Goal: Task Accomplishment & Management: Use online tool/utility

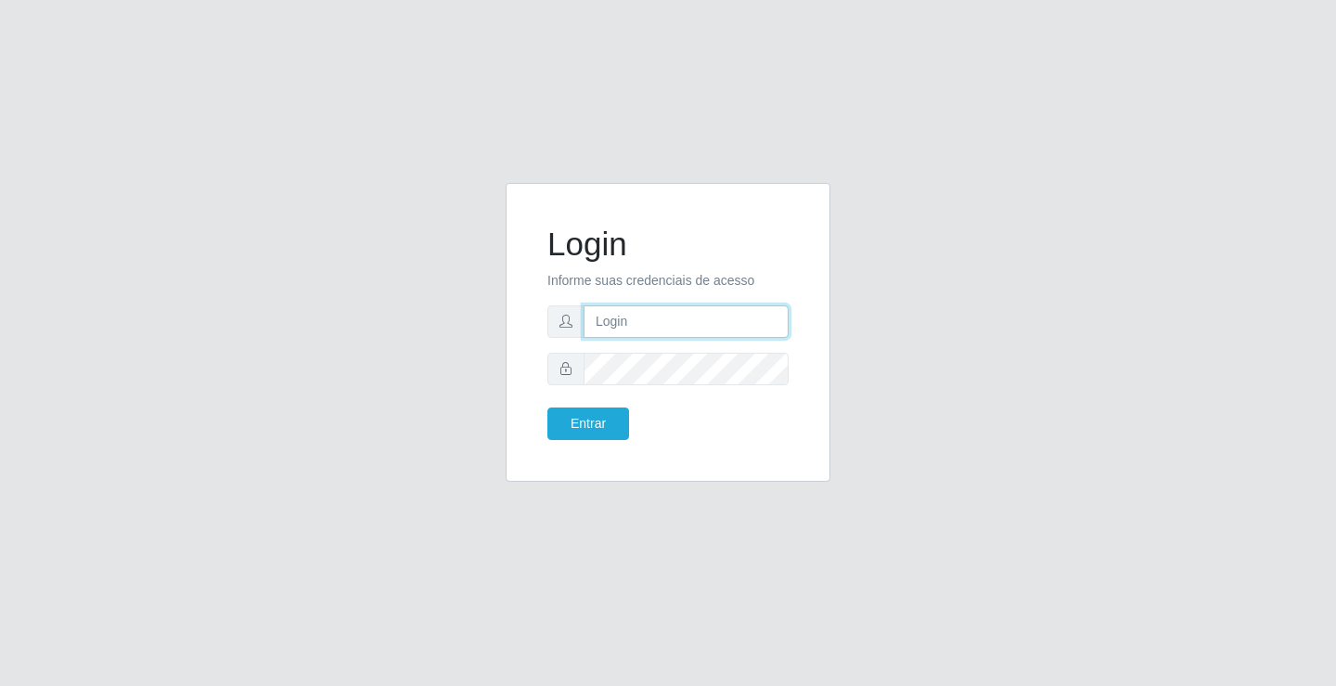
click at [644, 318] on input "text" at bounding box center [686, 321] width 205 height 32
type input "zivaneide@ideal"
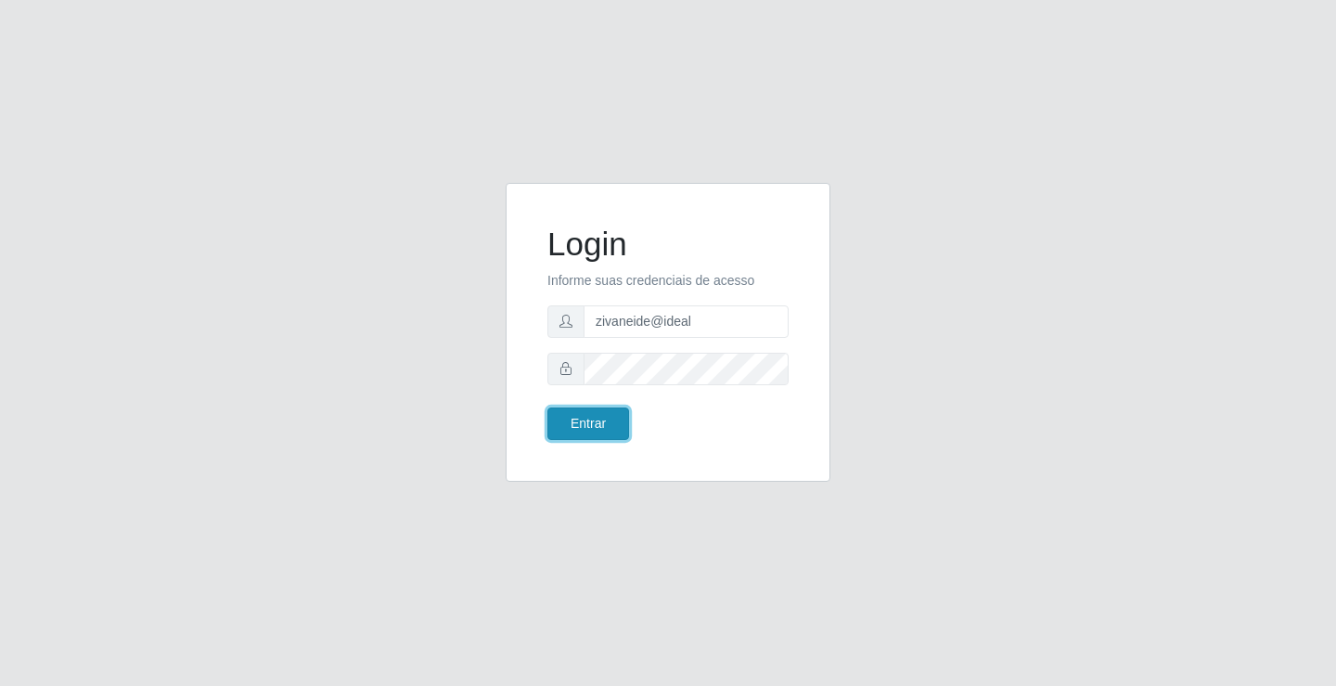
click at [611, 418] on button "Entrar" at bounding box center [588, 423] width 82 height 32
click at [565, 438] on button "Entrar" at bounding box center [588, 423] width 82 height 32
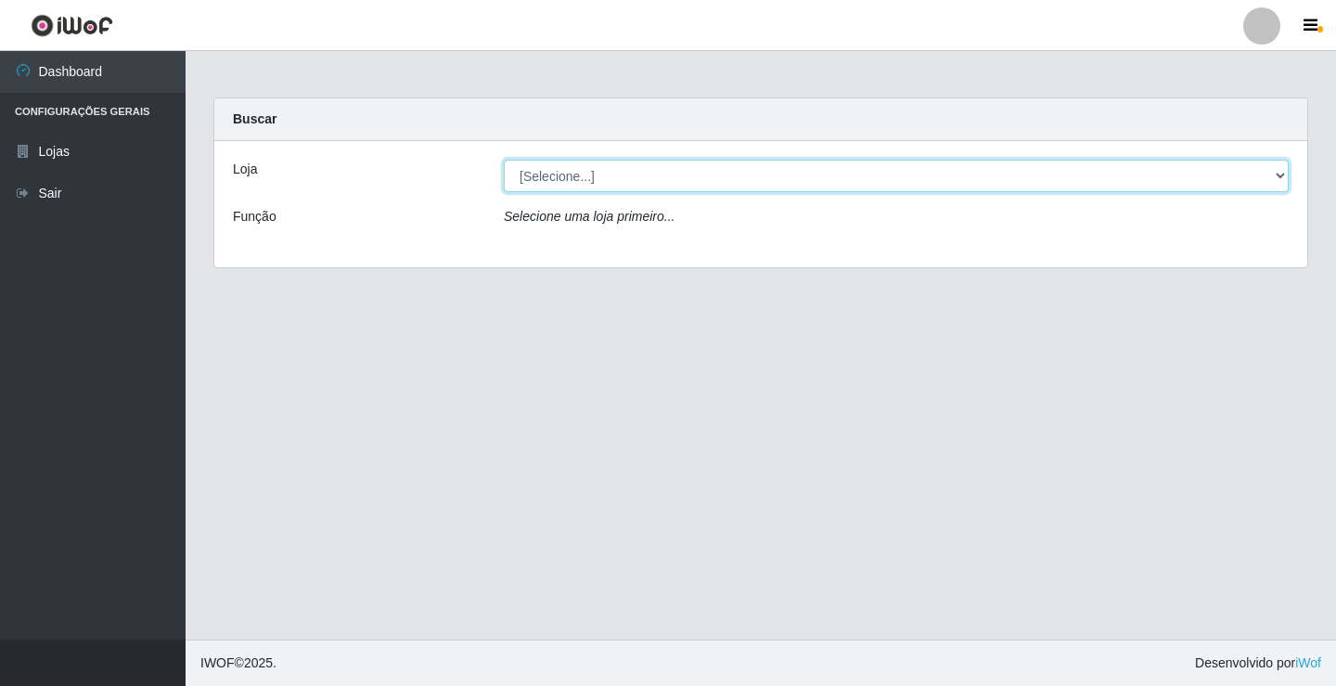
click at [1275, 182] on select "[Selecione...] Ideal - Conceição" at bounding box center [896, 176] width 785 height 32
select select "231"
click at [504, 160] on select "[Selecione...] Ideal - Conceição" at bounding box center [896, 176] width 785 height 32
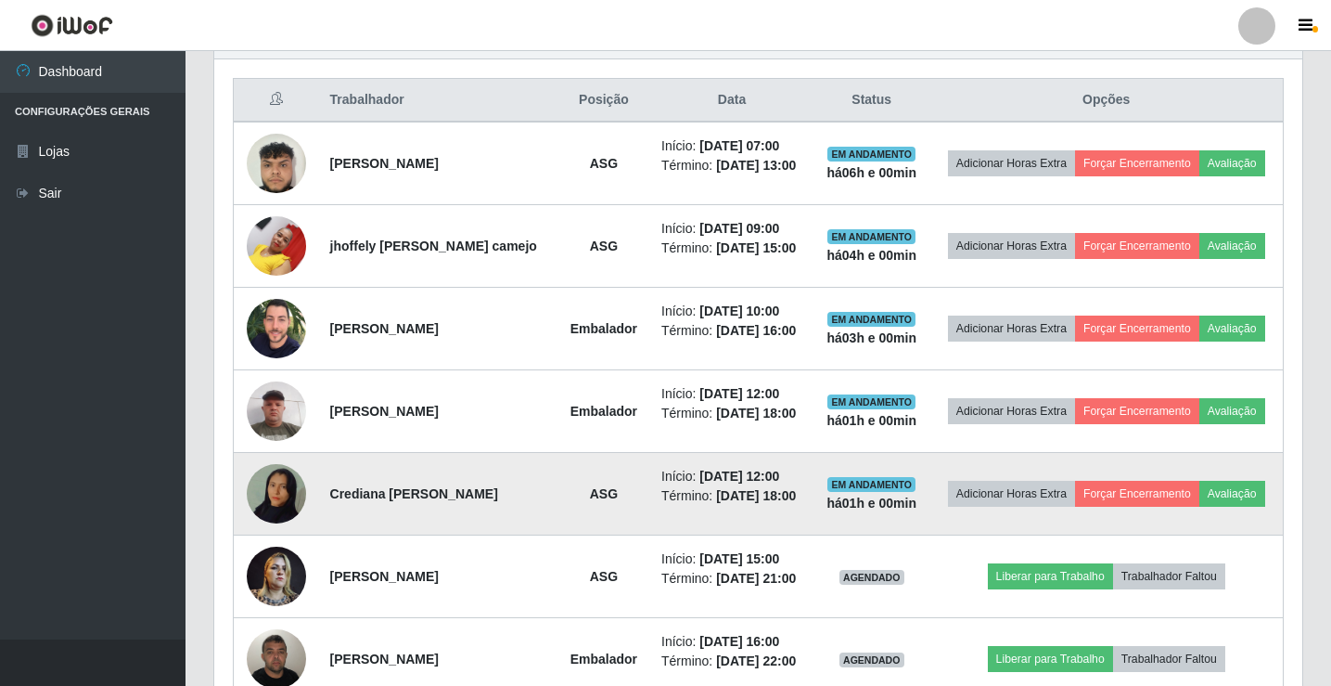
scroll to position [649, 0]
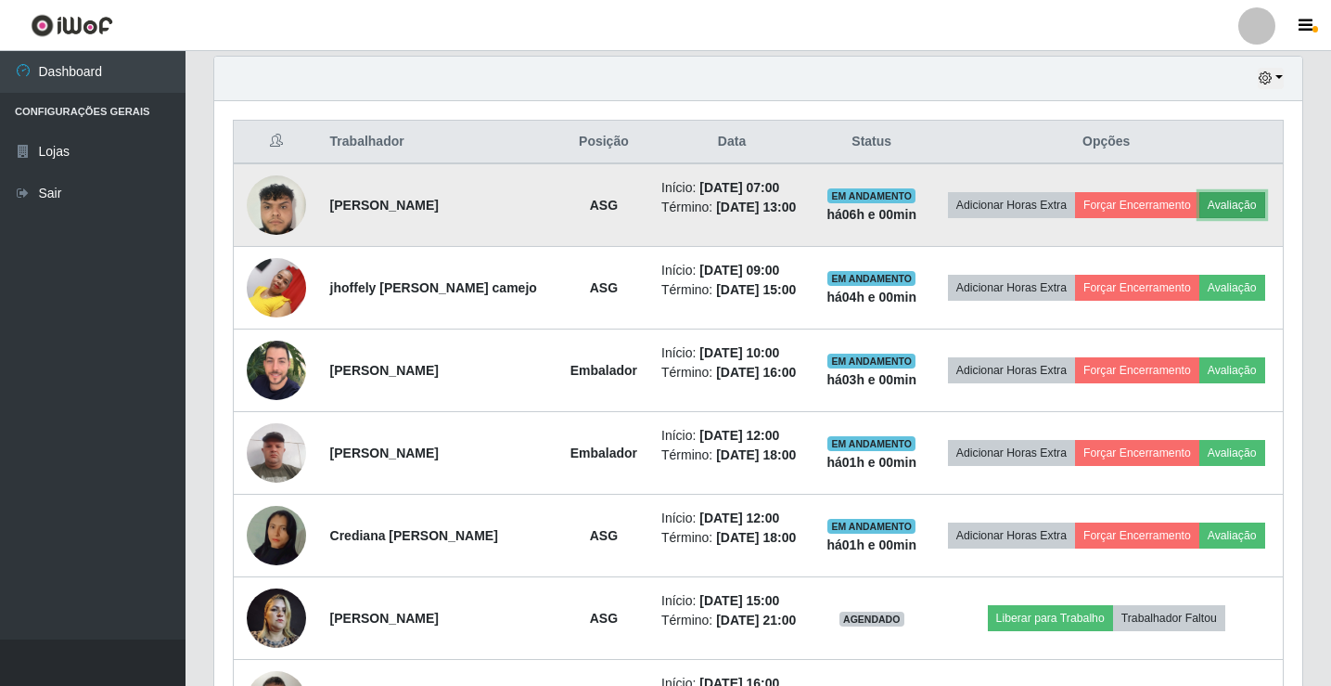
click at [1240, 207] on button "Avaliação" at bounding box center [1233, 205] width 66 height 26
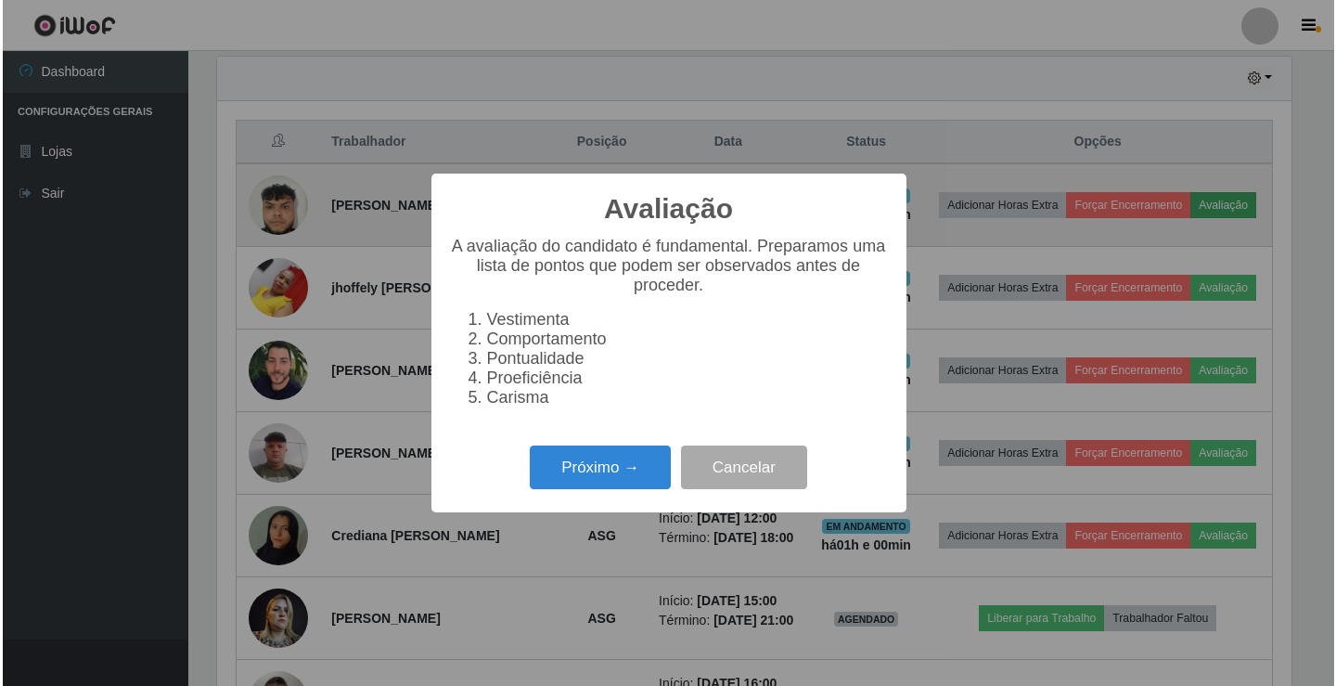
scroll to position [385, 1079]
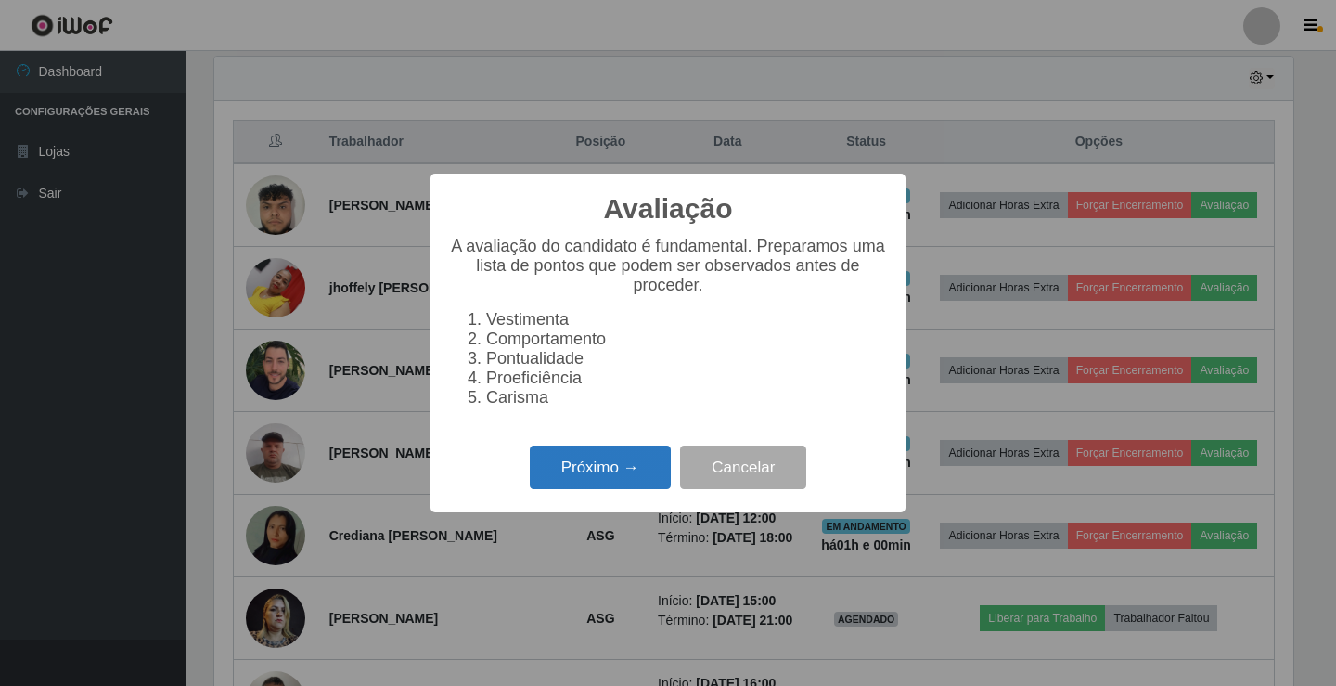
click at [572, 464] on button "Próximo →" at bounding box center [600, 467] width 141 height 44
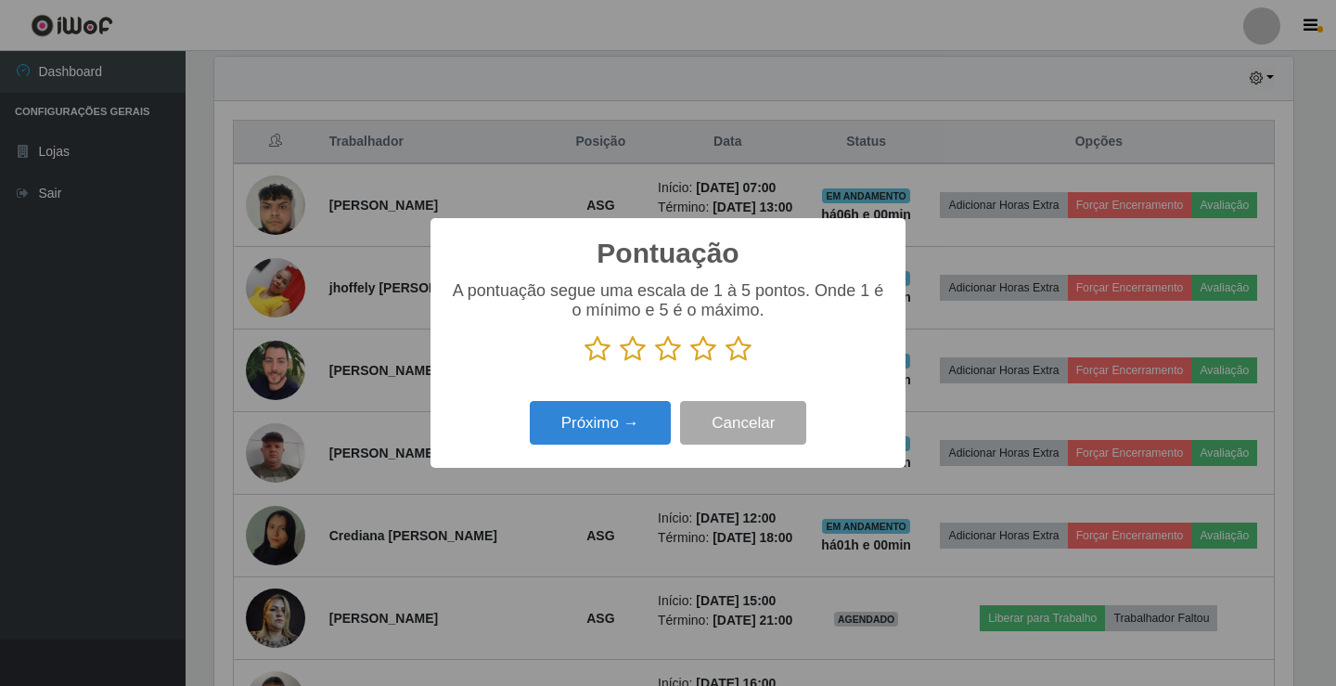
click at [745, 346] on icon at bounding box center [739, 349] width 26 height 28
click at [726, 363] on input "radio" at bounding box center [726, 363] width 0 height 0
click at [633, 434] on button "Próximo →" at bounding box center [600, 423] width 141 height 44
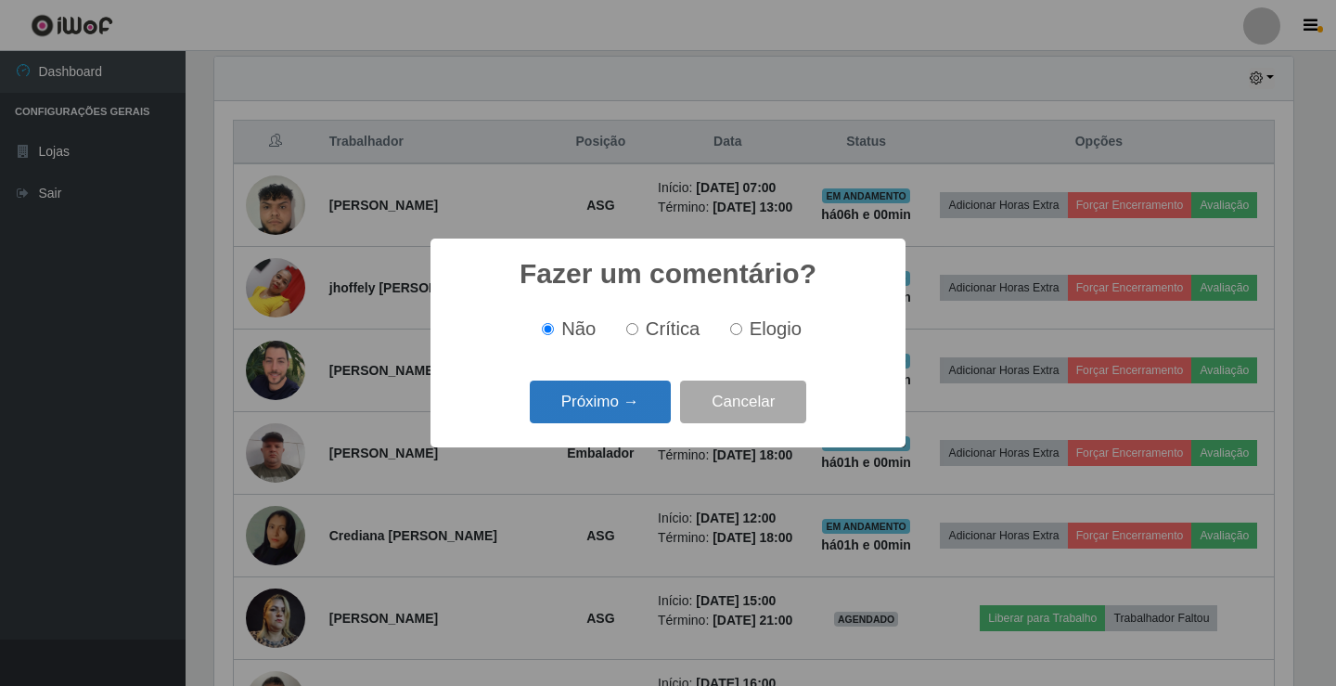
click at [630, 406] on button "Próximo →" at bounding box center [600, 402] width 141 height 44
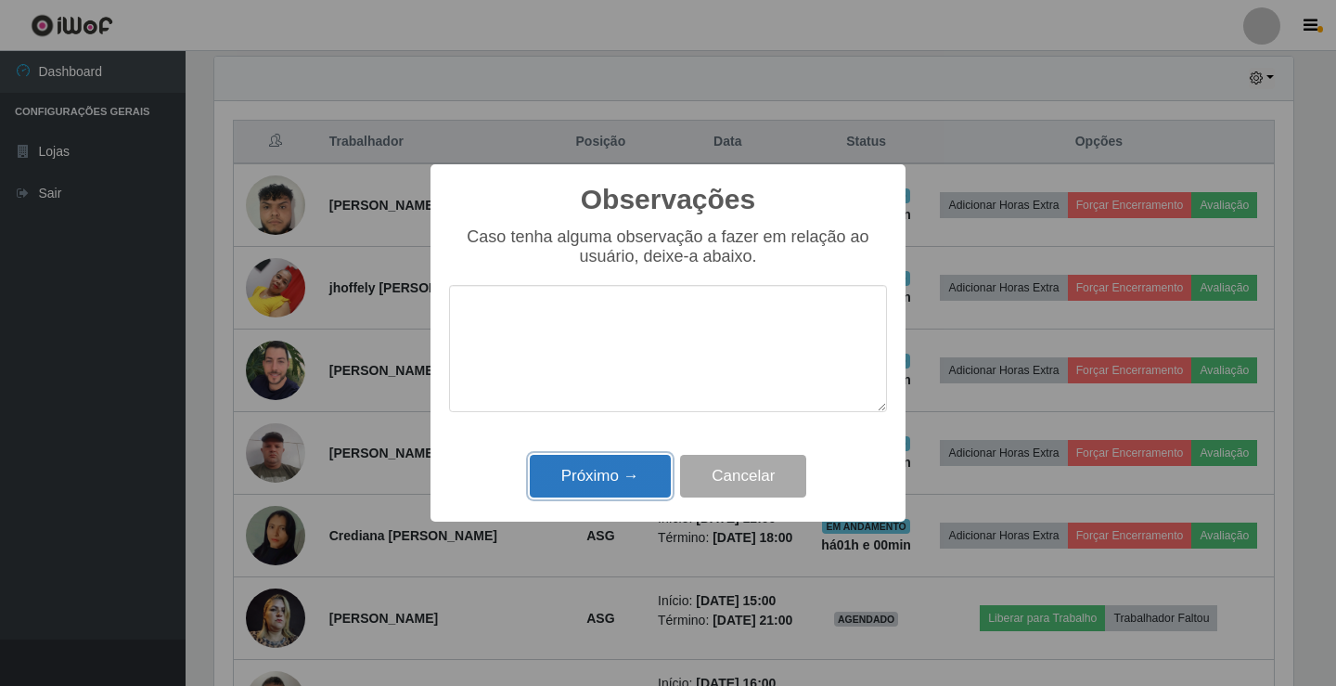
click at [630, 460] on button "Próximo →" at bounding box center [600, 477] width 141 height 44
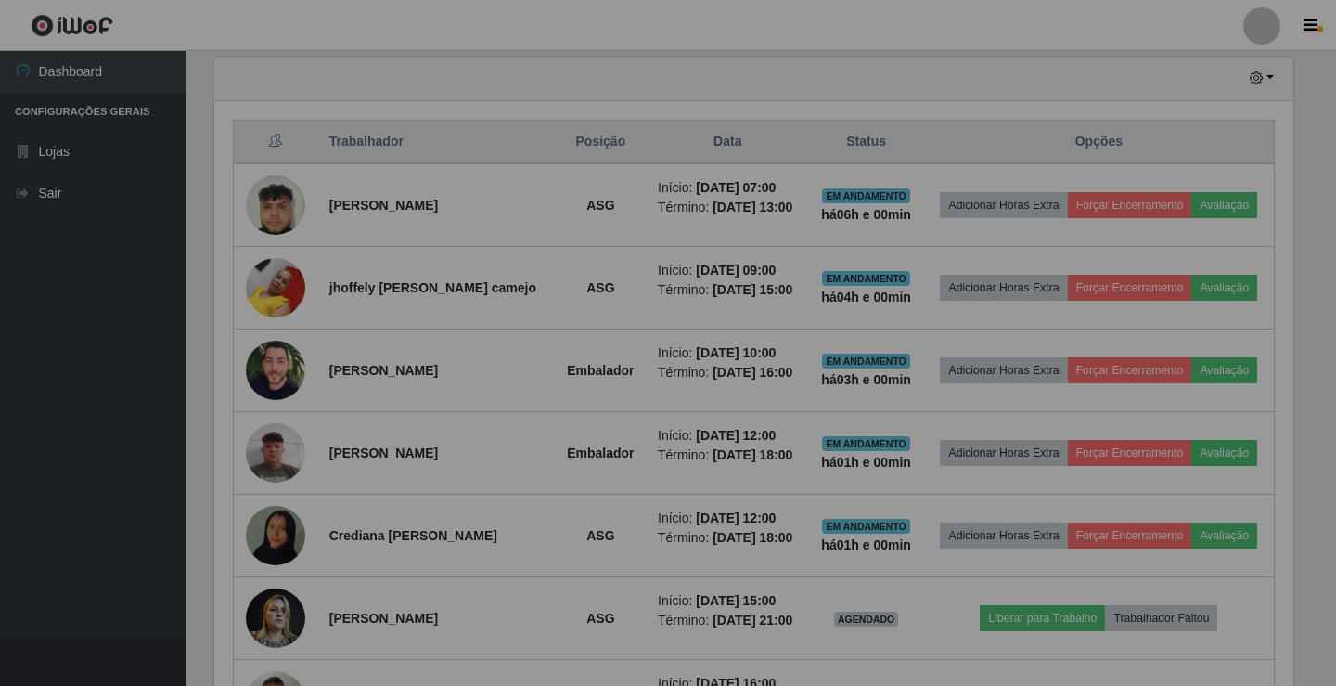
scroll to position [385, 1088]
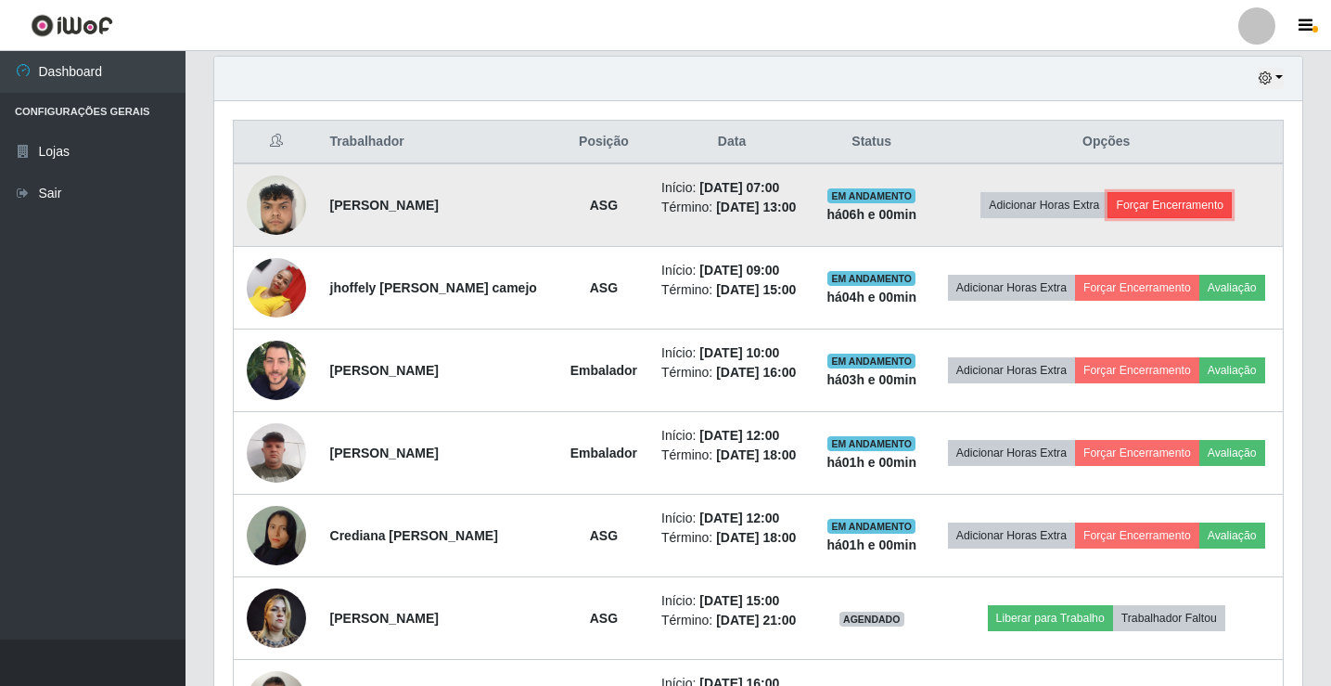
click at [1139, 199] on button "Forçar Encerramento" at bounding box center [1170, 205] width 124 height 26
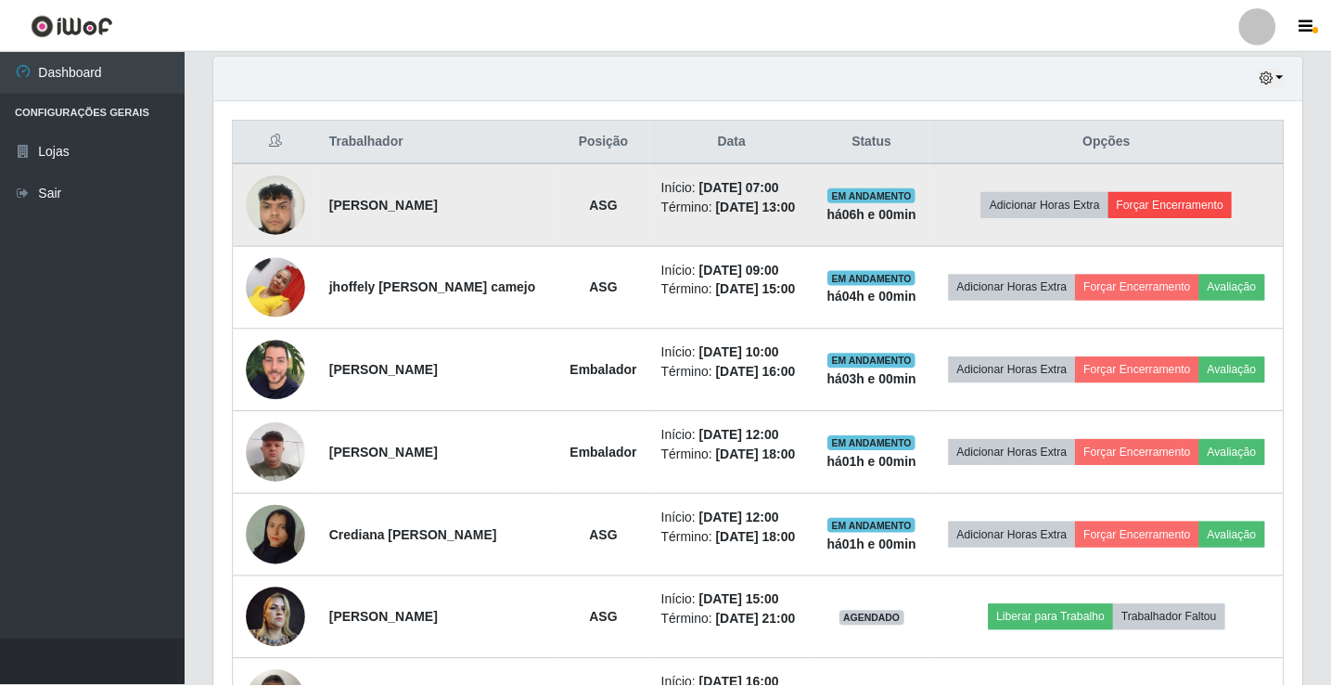
scroll to position [385, 1079]
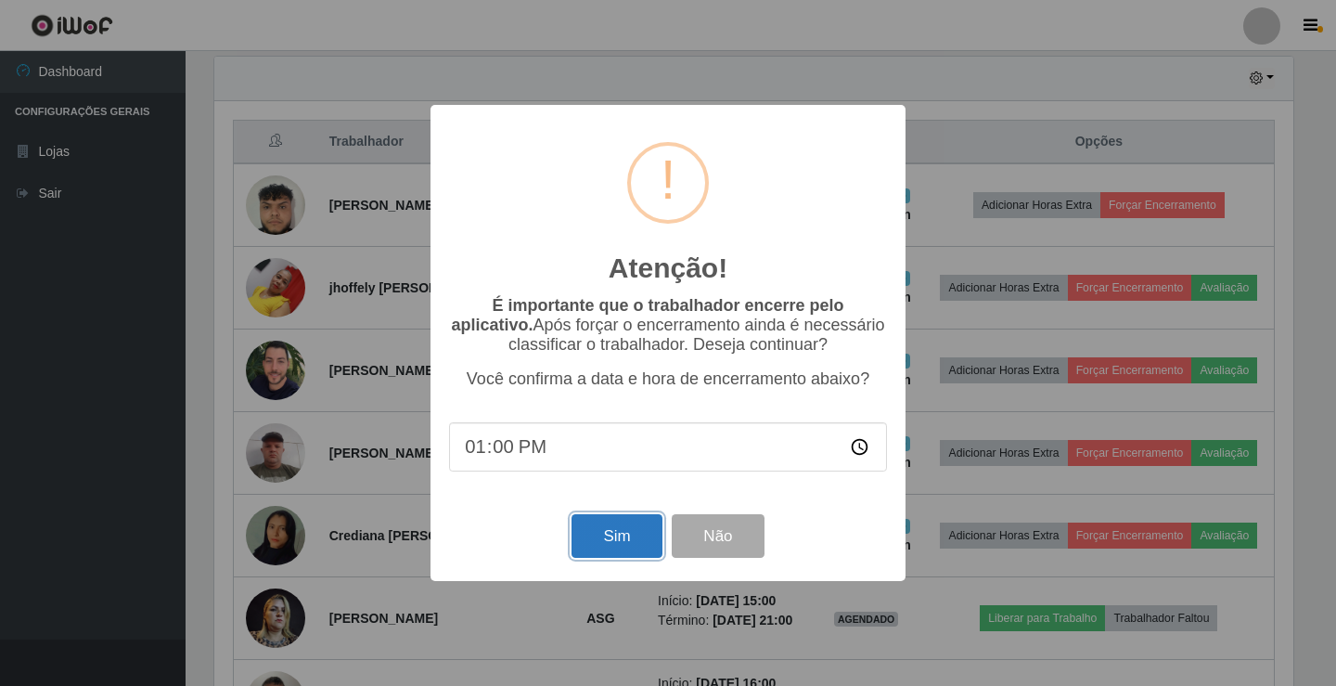
click at [623, 521] on button "Sim" at bounding box center [617, 536] width 90 height 44
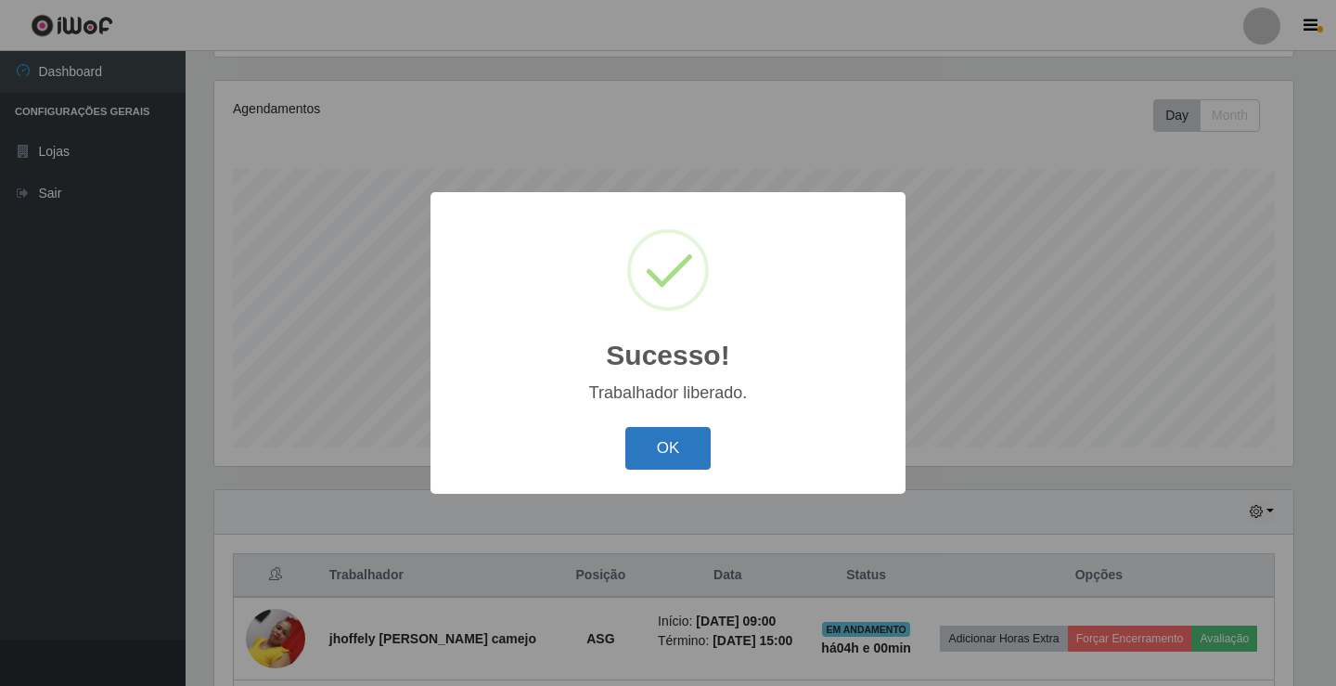
click at [707, 453] on button "OK" at bounding box center [668, 449] width 86 height 44
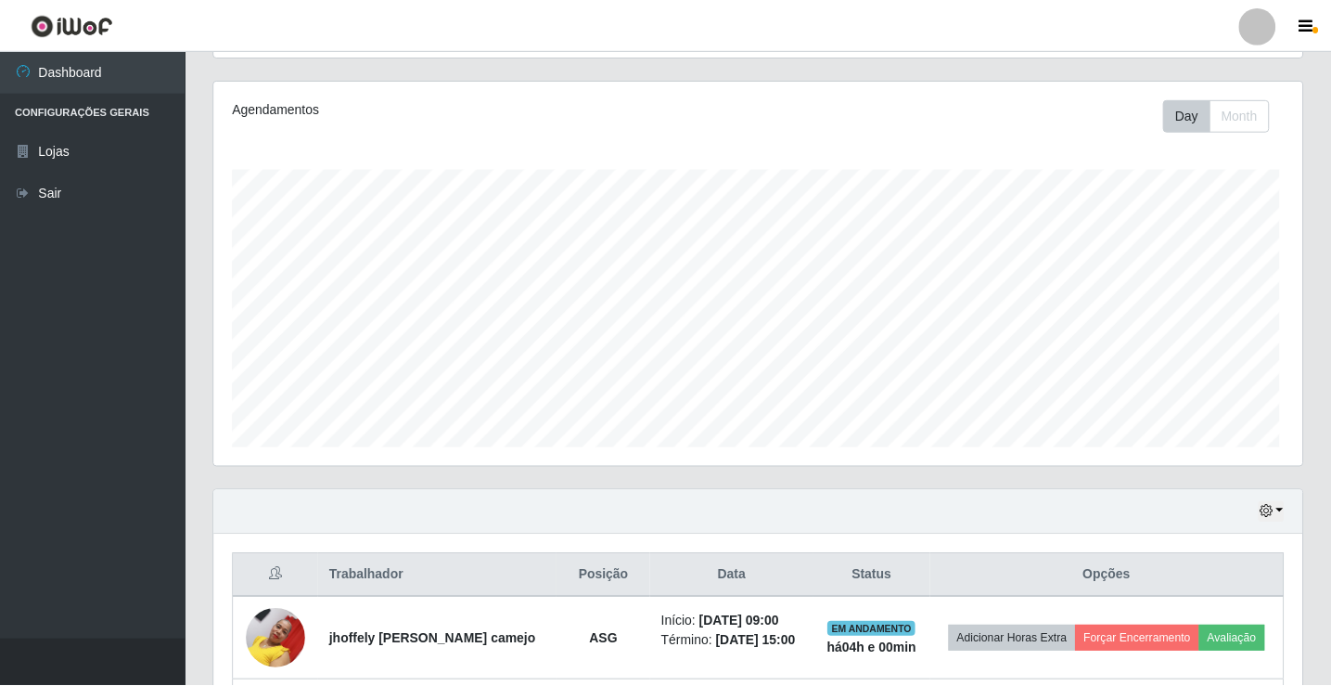
scroll to position [385, 1088]
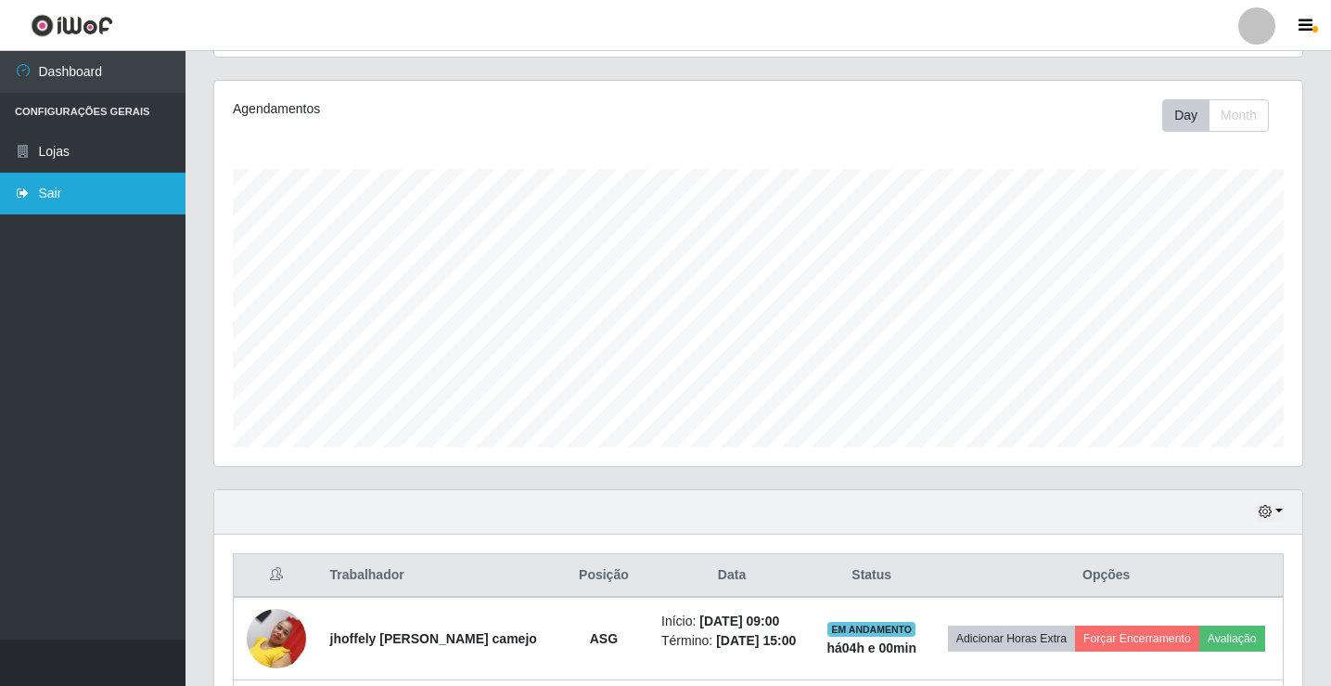
click at [86, 196] on link "Sair" at bounding box center [93, 194] width 186 height 42
